Goal: Find specific page/section: Find specific page/section

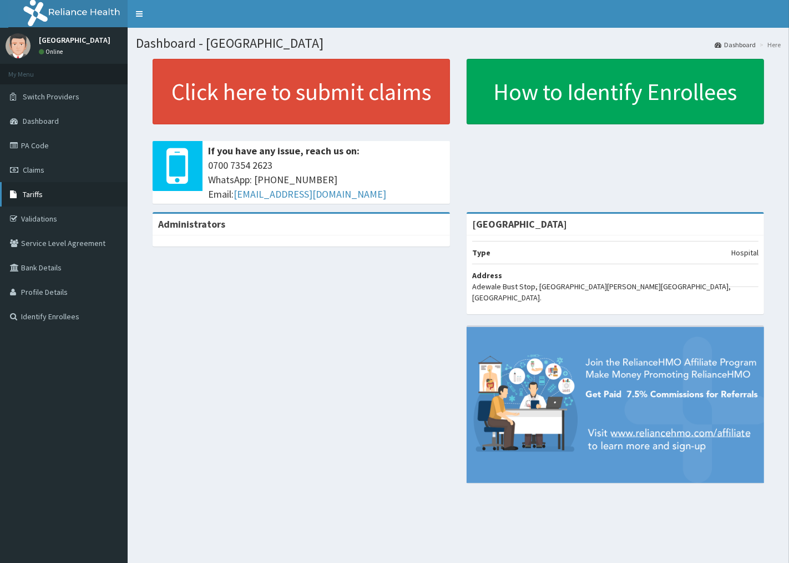
click at [33, 193] on span "Tariffs" at bounding box center [33, 194] width 20 height 10
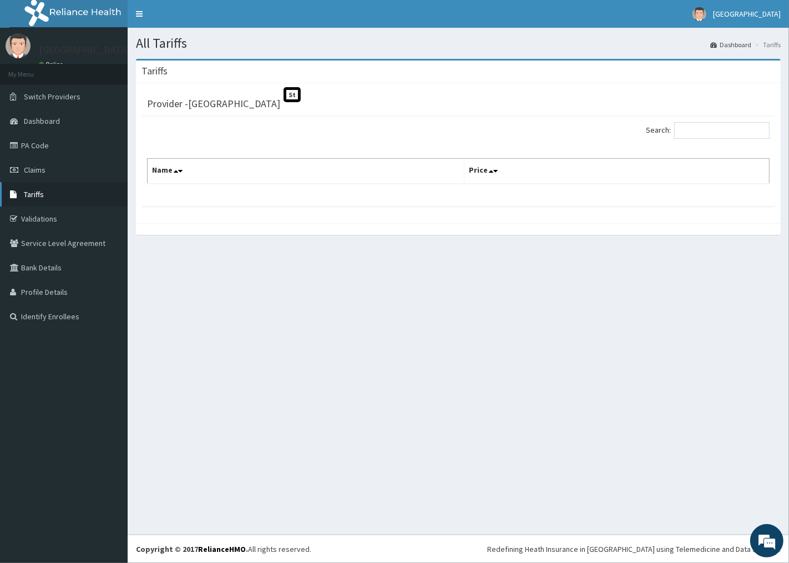
click at [64, 185] on link "Tariffs" at bounding box center [64, 194] width 128 height 24
click at [42, 188] on link "Tariffs" at bounding box center [64, 194] width 128 height 24
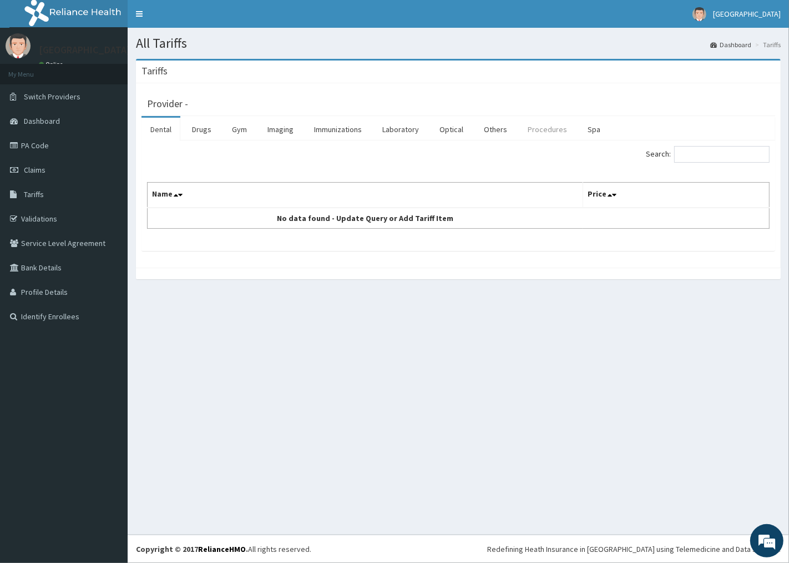
click at [536, 133] on link "Procedures" at bounding box center [547, 129] width 57 height 23
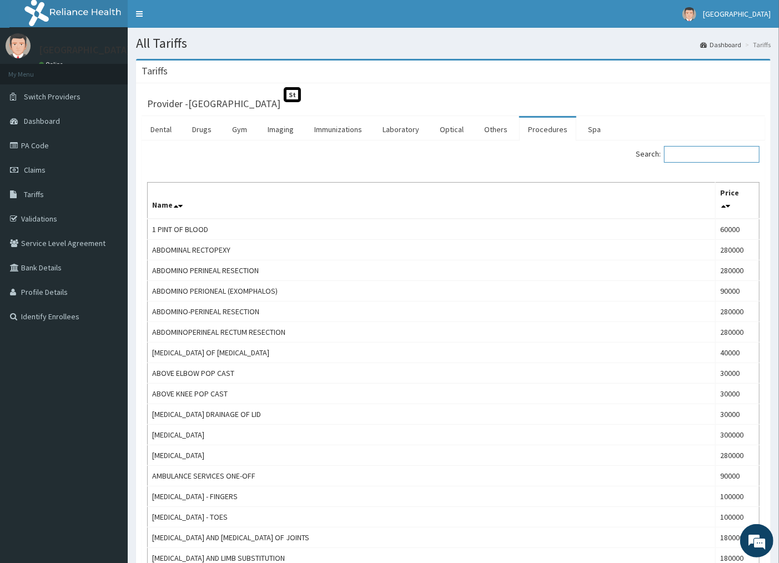
click at [694, 157] on input "Search:" at bounding box center [711, 154] width 95 height 17
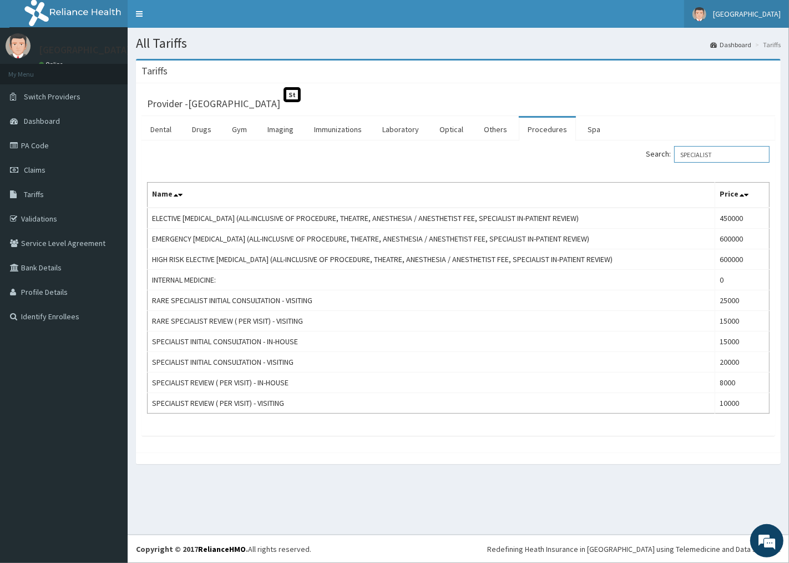
type input "SPECIALIST"
